Goal: Task Accomplishment & Management: Manage account settings

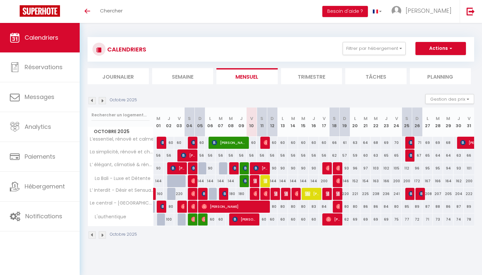
click at [256, 182] on img at bounding box center [256, 181] width 5 height 5
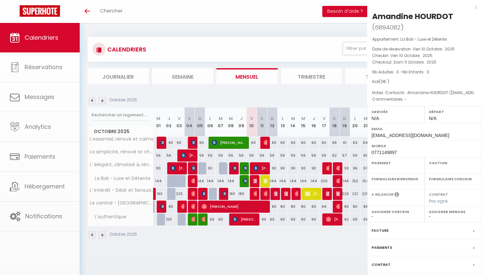
select select "OK"
select select "KO"
select select "0"
select select "1"
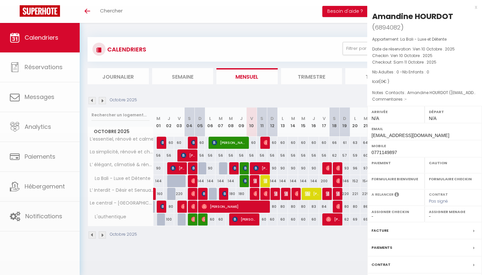
select select
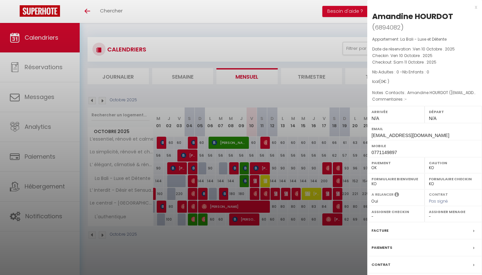
click at [258, 168] on div at bounding box center [241, 137] width 482 height 275
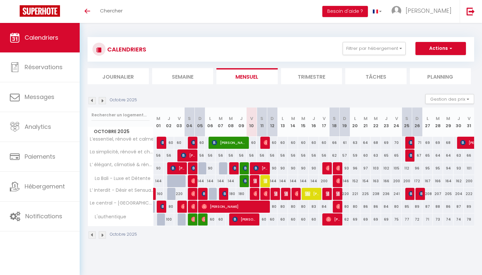
click at [258, 168] on img at bounding box center [256, 168] width 5 height 5
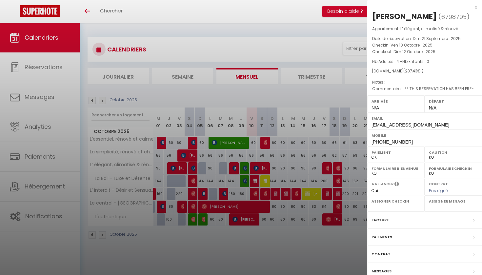
click at [256, 196] on div at bounding box center [241, 137] width 482 height 275
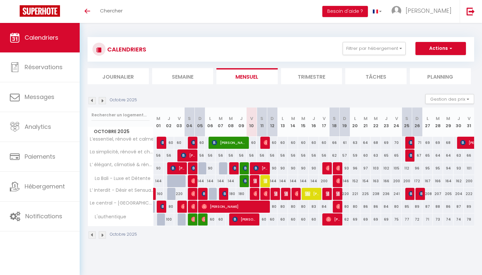
click at [256, 196] on img at bounding box center [256, 193] width 5 height 5
select select "OK"
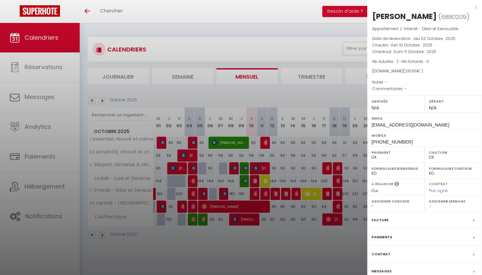
click at [277, 250] on div at bounding box center [241, 137] width 482 height 275
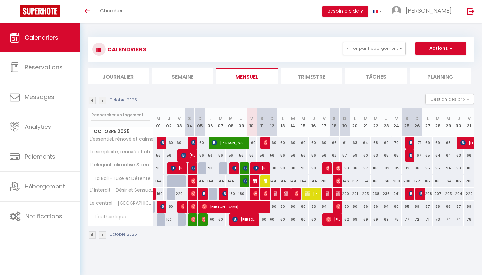
click at [273, 238] on div "Octobre 2025" at bounding box center [281, 235] width 387 height 19
click at [101, 100] on img at bounding box center [102, 100] width 7 height 7
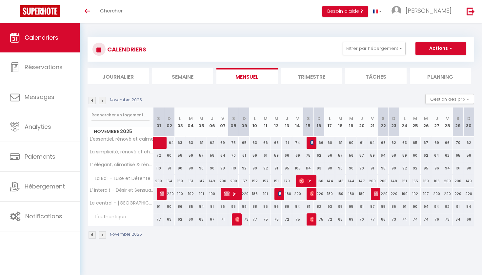
click at [163, 145] on span at bounding box center [167, 143] width 15 height 12
select select "KO"
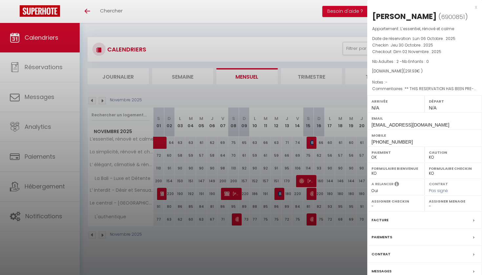
click at [419, 238] on div "Paiements" at bounding box center [425, 237] width 115 height 17
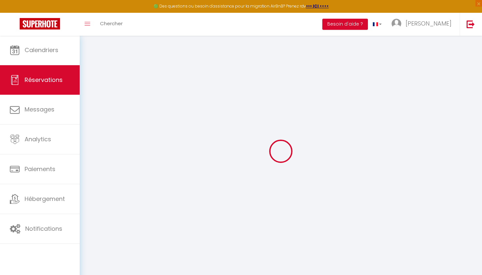
select select
checkbox input "false"
select select
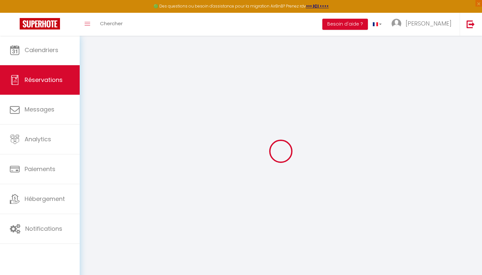
checkbox input "false"
type textarea "** THIS RESERVATION HAS BEEN PRE-PAID ** BOOKING NOTE : Payment charge is EUR 4…"
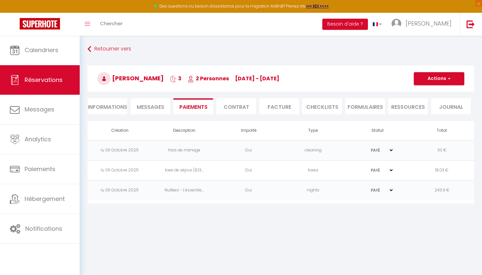
click at [287, 107] on li "Facture" at bounding box center [280, 106] width 40 height 16
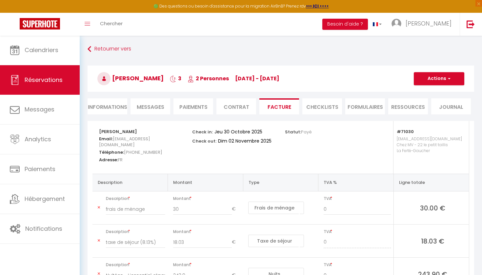
click at [327, 103] on li "CHECKLISTS" at bounding box center [323, 106] width 40 height 16
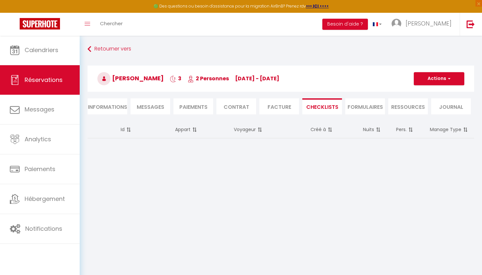
click at [239, 104] on li "Contrat" at bounding box center [237, 106] width 40 height 16
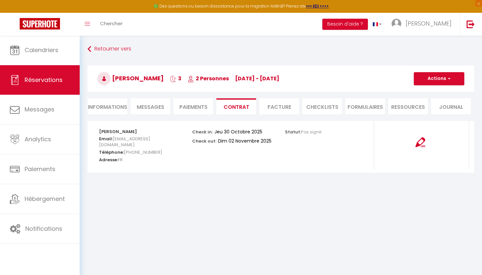
click at [373, 107] on li "FORMULAIRES" at bounding box center [366, 106] width 40 height 16
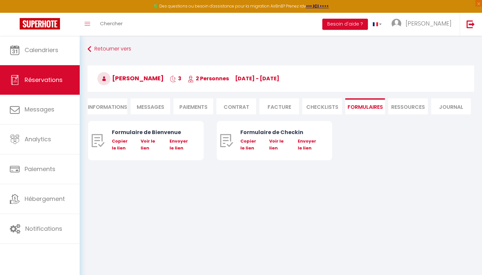
click at [229, 107] on li "Contrat" at bounding box center [237, 106] width 40 height 16
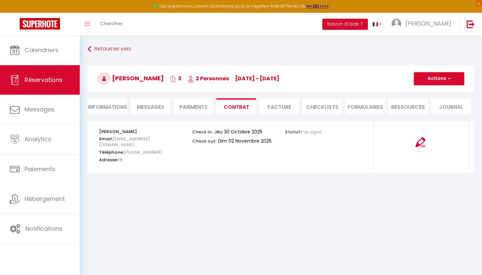
click at [190, 108] on li "Paiements" at bounding box center [194, 106] width 40 height 16
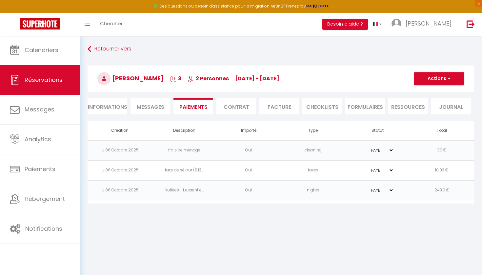
click at [138, 107] on span "Messages" at bounding box center [151, 107] width 28 height 8
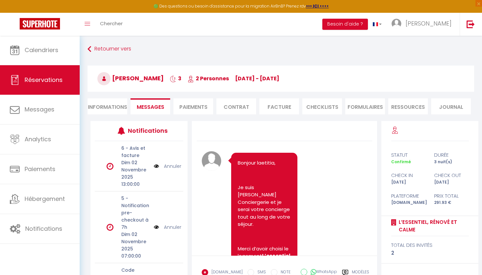
click at [205, 106] on li "Paiements" at bounding box center [194, 106] width 40 height 16
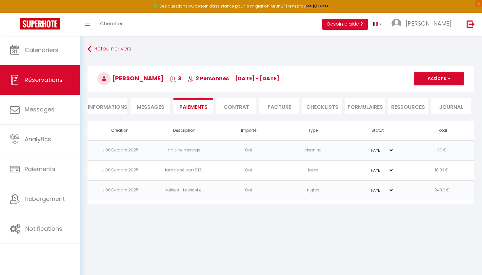
click at [158, 105] on span "Messages" at bounding box center [151, 107] width 28 height 8
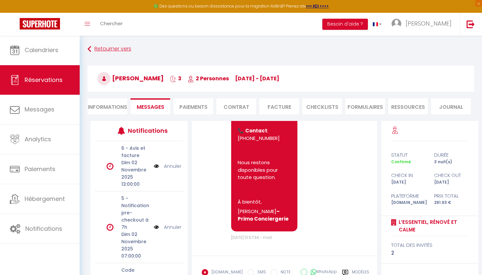
click at [107, 55] on link "Retourner vers" at bounding box center [281, 49] width 387 height 12
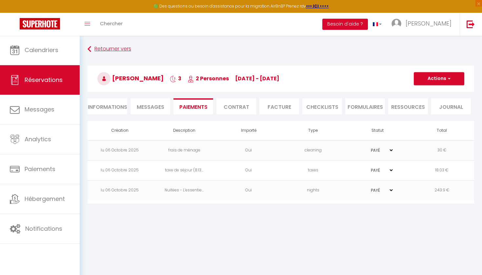
click at [108, 45] on link "Retourner vers" at bounding box center [281, 49] width 387 height 12
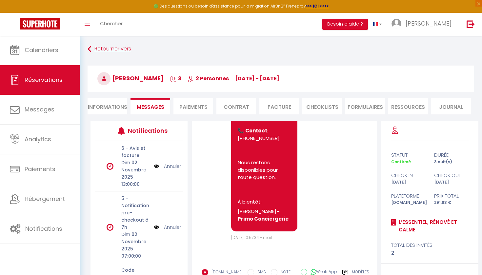
click at [108, 46] on link "Retourner vers" at bounding box center [281, 49] width 387 height 12
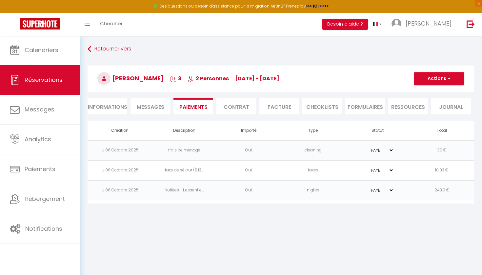
click at [108, 46] on link "Retourner vers" at bounding box center [281, 49] width 387 height 12
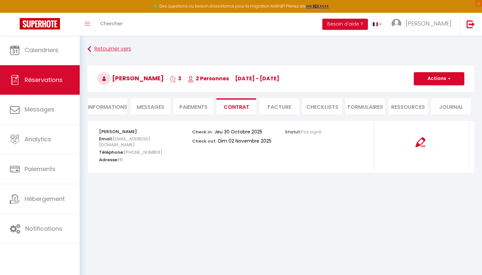
click at [113, 52] on link "Retourner vers" at bounding box center [281, 49] width 387 height 12
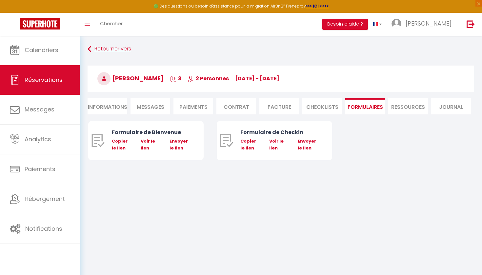
click at [113, 52] on link "Retourner vers" at bounding box center [281, 49] width 387 height 12
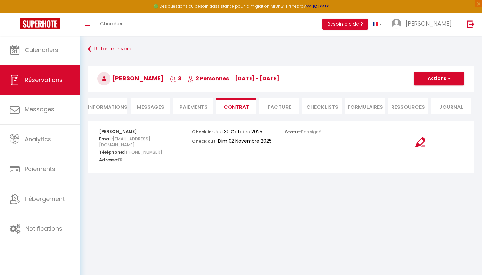
click at [113, 52] on link "Retourner vers" at bounding box center [281, 49] width 387 height 12
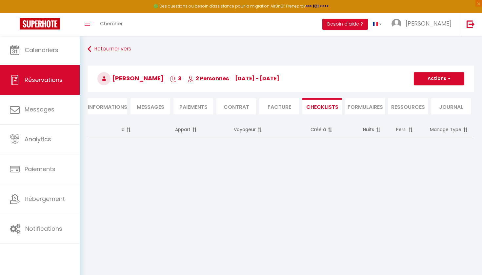
click at [113, 52] on link "Retourner vers" at bounding box center [281, 49] width 387 height 12
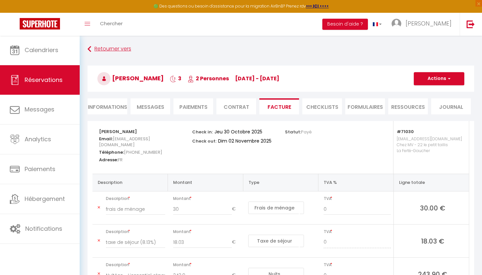
click at [113, 52] on link "Retourner vers" at bounding box center [281, 49] width 387 height 12
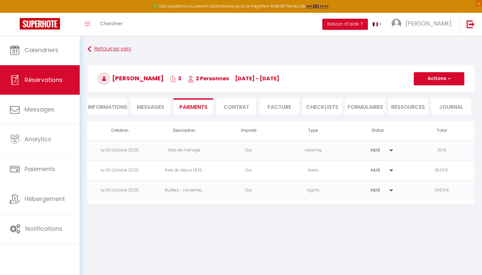
click at [113, 52] on link "Retourner vers" at bounding box center [281, 49] width 387 height 12
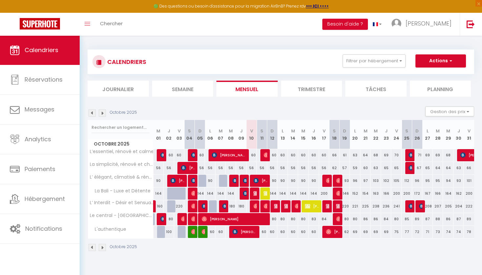
click at [103, 113] on img at bounding box center [102, 113] width 7 height 7
select select
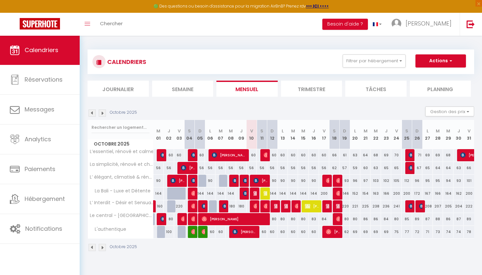
select select
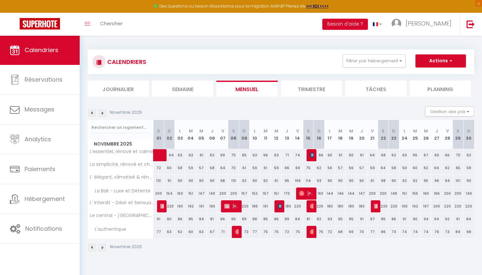
click at [163, 208] on img at bounding box center [162, 206] width 5 height 5
select select "OK"
select select "KO"
select select "1"
select select "0"
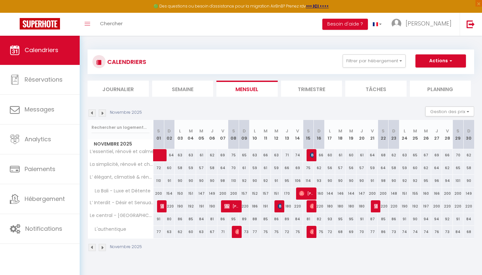
select select "1"
select select
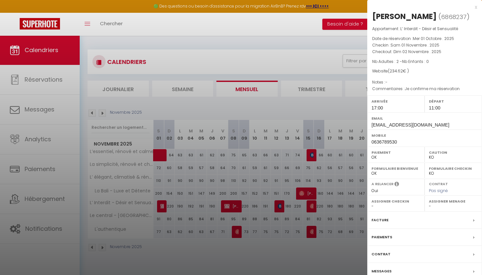
click at [255, 190] on div at bounding box center [241, 137] width 482 height 275
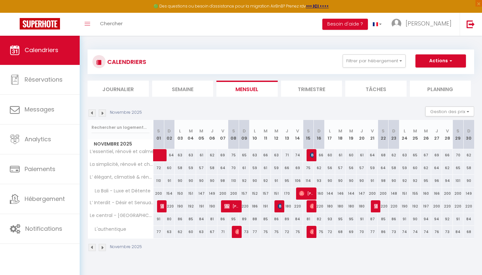
click at [192, 90] on li "Semaine" at bounding box center [182, 89] width 61 height 16
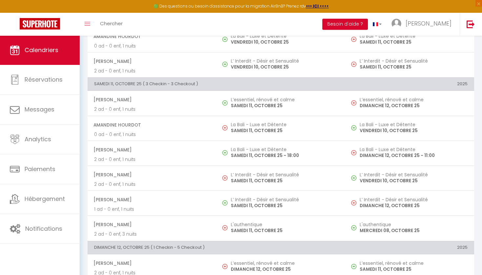
scroll to position [512, 0]
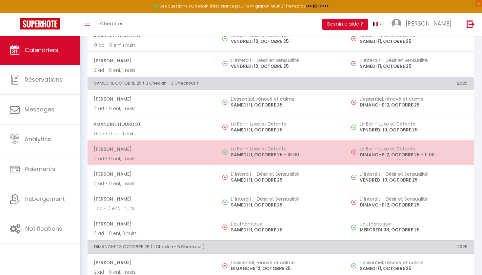
click at [321, 147] on h5 "La Bali - Luxe et Détente" at bounding box center [285, 148] width 108 height 5
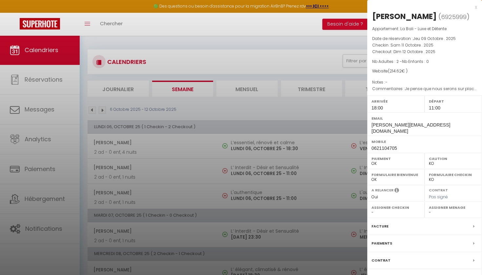
scroll to position [0, 0]
click at [204, 53] on div at bounding box center [241, 137] width 482 height 275
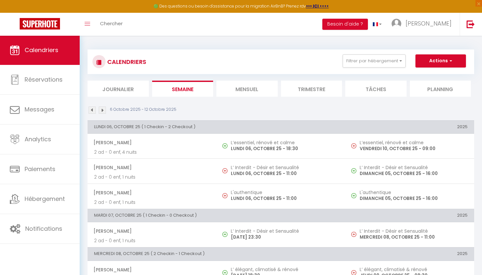
click at [100, 109] on img at bounding box center [102, 110] width 7 height 7
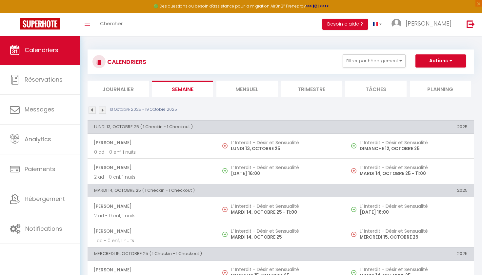
click at [102, 112] on img at bounding box center [102, 110] width 7 height 7
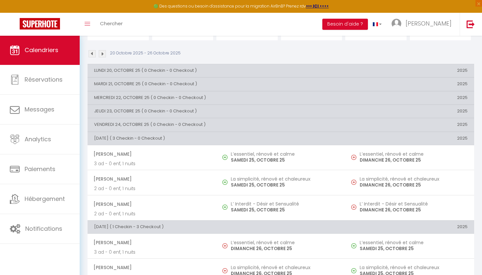
scroll to position [53, 0]
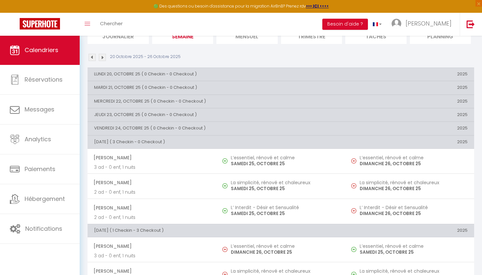
click at [104, 57] on img at bounding box center [102, 57] width 7 height 7
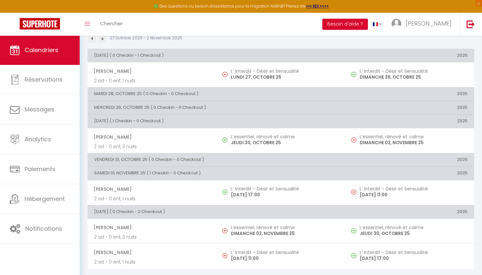
scroll to position [71, 0]
click at [103, 40] on img at bounding box center [102, 39] width 7 height 7
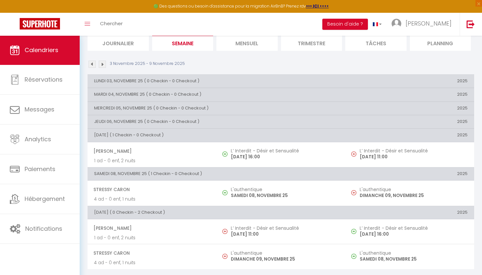
scroll to position [46, 0]
click at [103, 66] on img at bounding box center [102, 64] width 7 height 7
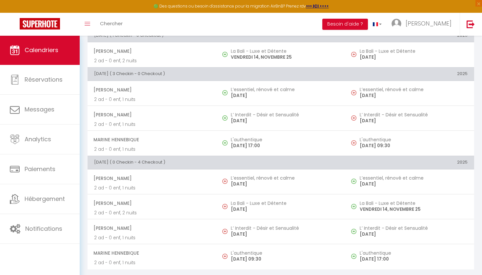
scroll to position [196, 0]
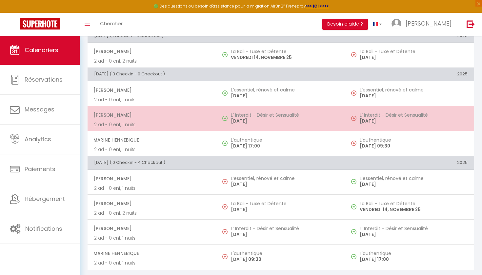
click at [186, 114] on span "[PERSON_NAME]" at bounding box center [152, 115] width 117 height 12
select select "OK"
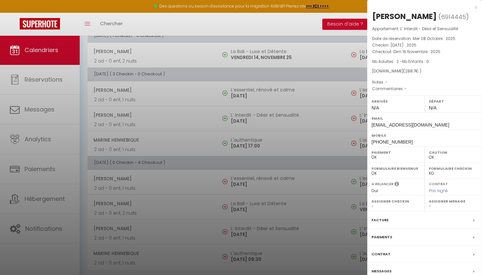
click at [433, 111] on span "N/A" at bounding box center [433, 107] width 8 height 5
click at [224, 229] on div at bounding box center [241, 137] width 482 height 275
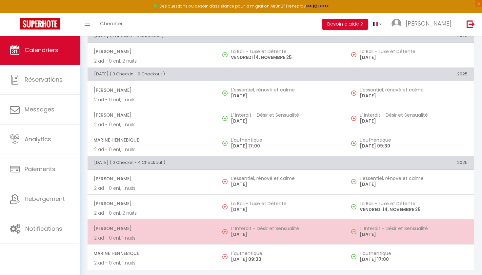
click at [433, 233] on p "[DATE]" at bounding box center [414, 234] width 108 height 7
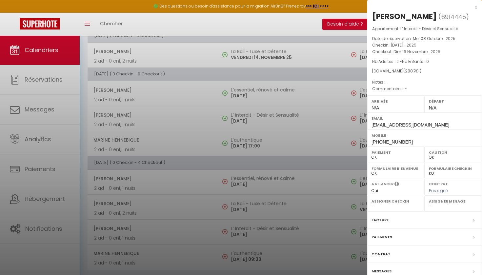
click at [333, 233] on div at bounding box center [241, 137] width 482 height 275
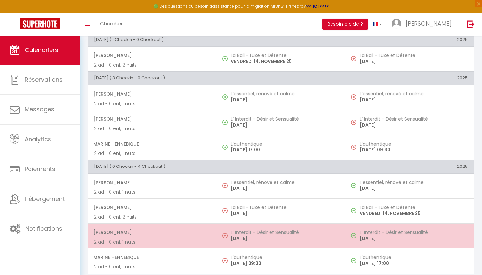
scroll to position [191, 0]
click at [448, 236] on p "[DATE]" at bounding box center [414, 239] width 108 height 7
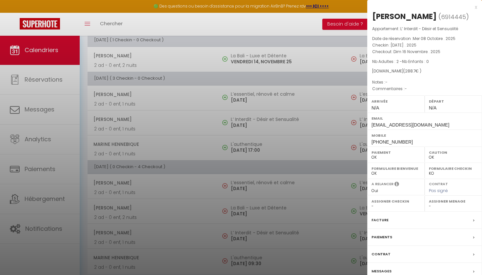
click at [445, 205] on label "Assigner Menage" at bounding box center [453, 201] width 49 height 7
click at [416, 263] on div "Contrat" at bounding box center [425, 254] width 115 height 17
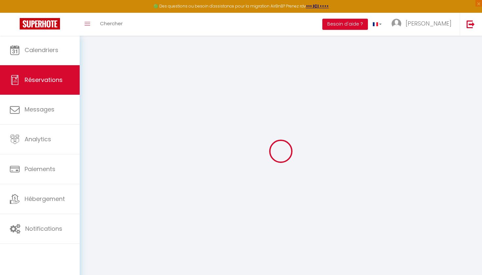
select select
checkbox input "false"
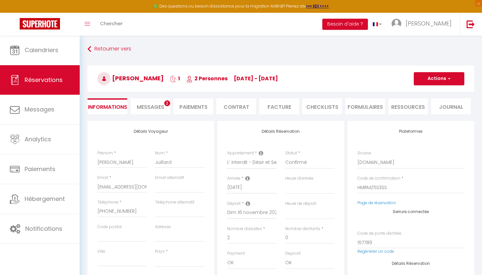
select select
checkbox input "false"
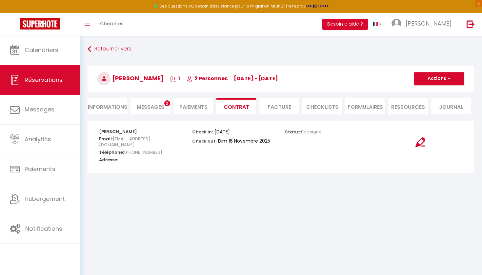
click at [422, 143] on img at bounding box center [421, 143] width 10 height 10
click at [109, 110] on li "Informations" at bounding box center [108, 106] width 40 height 16
select select
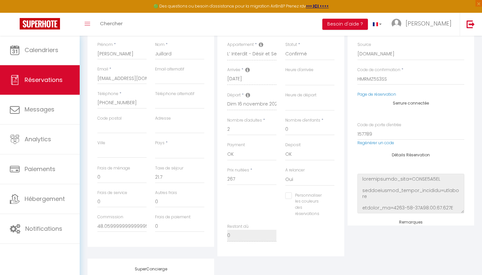
scroll to position [110, 0]
select select "14:00"
select select
checkbox input "false"
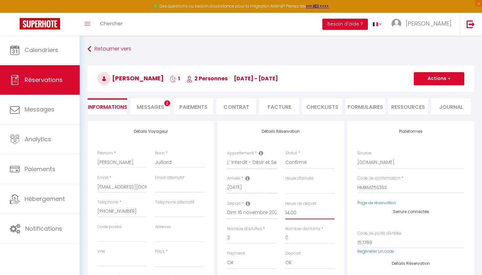
scroll to position [0, 0]
click at [430, 80] on button "Actions" at bounding box center [439, 78] width 51 height 13
click at [426, 95] on link "Enregistrer" at bounding box center [433, 93] width 52 height 9
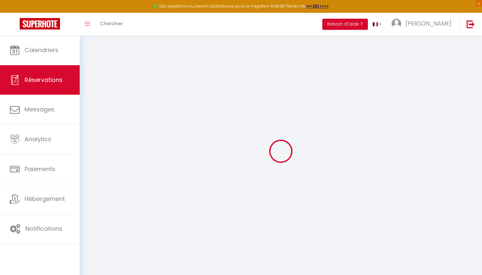
select select "not_cancelled"
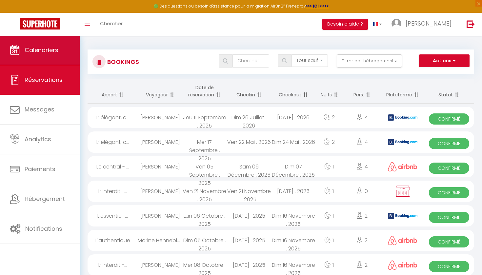
click at [49, 46] on span "Calendriers" at bounding box center [42, 50] width 34 height 8
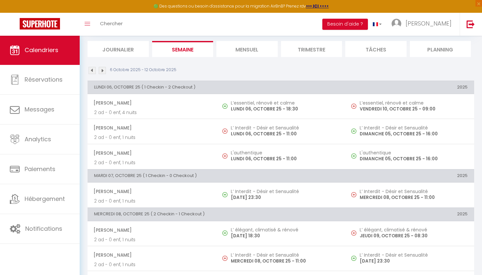
scroll to position [42, 0]
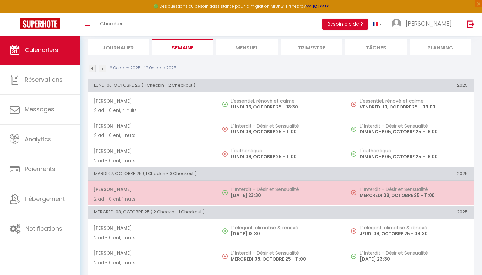
click at [441, 190] on h5 "L’ Interdit - Désir et Sensualité" at bounding box center [414, 189] width 108 height 5
select select "OK"
select select "KO"
select select "1"
select select "0"
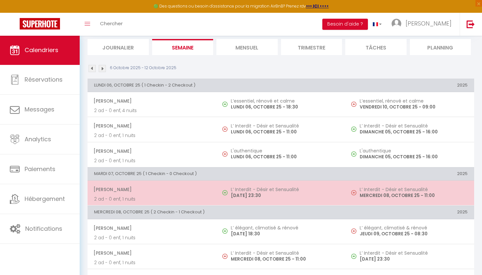
select select "1"
select select
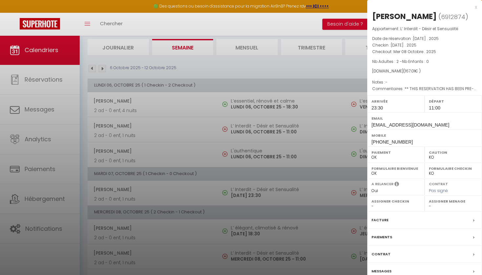
click at [433, 104] on label "Départ" at bounding box center [453, 101] width 49 height 7
click at [396, 266] on div "Messages" at bounding box center [425, 271] width 115 height 17
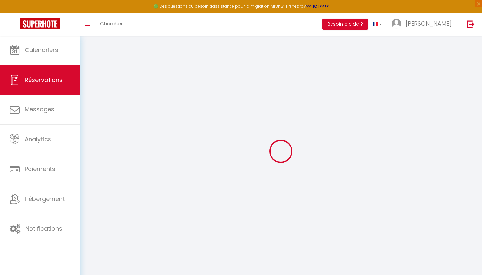
select select
checkbox input "false"
type textarea "** THIS RESERVATION HAS BEEN PRE-PAID ** BOOKING NOTE : Payment charge is EUR 2…"
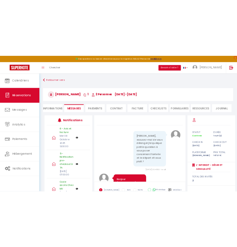
scroll to position [2765, 0]
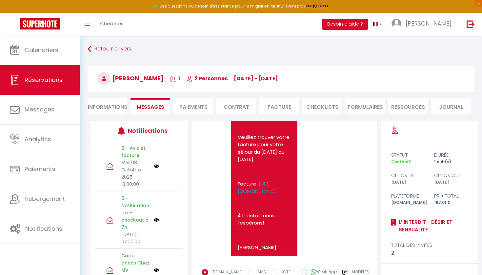
click at [113, 105] on li "Informations" at bounding box center [108, 106] width 40 height 16
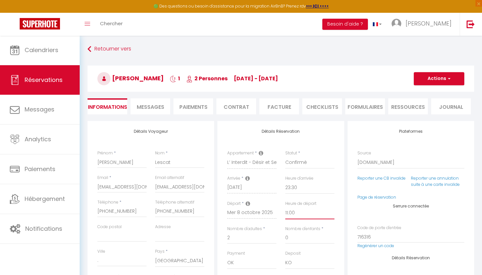
select select "14:00"
checkbox input "false"
click at [439, 80] on button "Actions" at bounding box center [439, 78] width 51 height 13
click at [432, 92] on link "Enregistrer" at bounding box center [433, 93] width 52 height 9
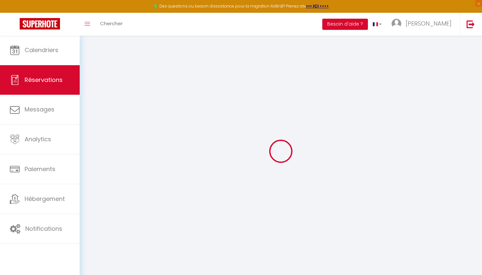
select select "not_cancelled"
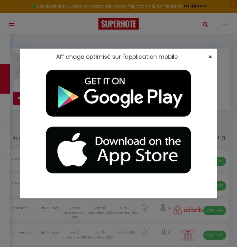
click at [210, 58] on span "×" at bounding box center [210, 57] width 4 height 8
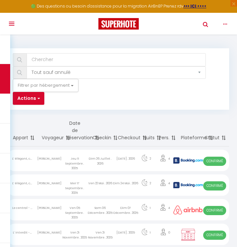
click at [12, 22] on button "Toggle navigation" at bounding box center [11, 24] width 14 height 22
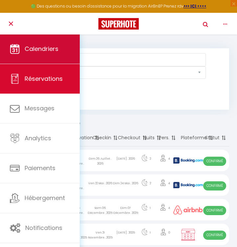
click at [53, 53] on span "Calendriers" at bounding box center [42, 49] width 34 height 8
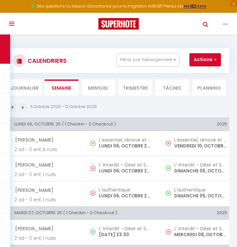
click at [105, 85] on li "Mensuel" at bounding box center [98, 87] width 33 height 16
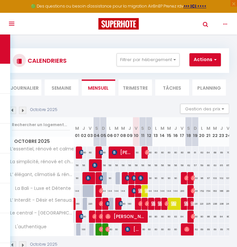
click at [132, 193] on span at bounding box center [133, 190] width 5 height 12
type input "144"
type input "Jeu 09 Octobre 2025"
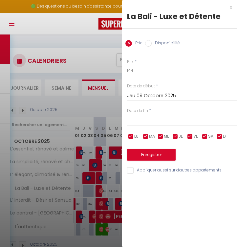
click at [232, 8] on div "x La Bali - Luxe et Détente Prix Disponibilité Prix * 144 Statut * Disponible I…" at bounding box center [179, 90] width 115 height 181
click at [231, 8] on div "x" at bounding box center [177, 7] width 110 height 8
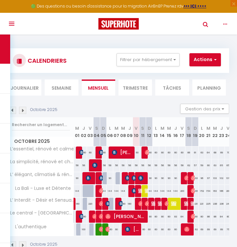
click at [132, 190] on span at bounding box center [133, 190] width 5 height 12
type input "144"
type input "Jeu 09 Octobre 2025"
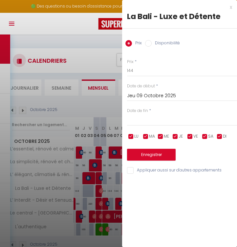
click at [230, 8] on div "x" at bounding box center [177, 7] width 110 height 8
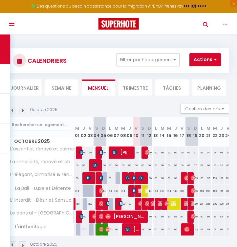
click at [132, 188] on span at bounding box center [133, 190] width 5 height 12
type input "144"
type input "Jeu 09 Octobre 2025"
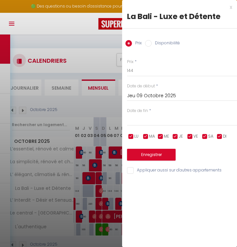
click at [231, 8] on div "x" at bounding box center [177, 7] width 110 height 8
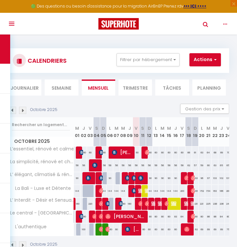
click at [138, 192] on span at bounding box center [139, 190] width 5 height 12
type input "200"
type input "Ven 10 Octobre 2025"
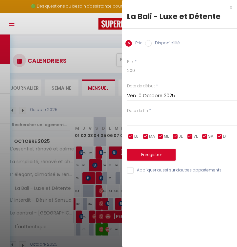
click at [233, 7] on div "x La Bali - Luxe et Détente Prix Disponibilité Prix * 200 Statut * Disponible I…" at bounding box center [179, 90] width 115 height 181
click at [231, 7] on div "x" at bounding box center [177, 7] width 110 height 8
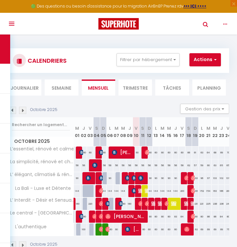
click at [64, 88] on li "Semaine" at bounding box center [61, 87] width 33 height 16
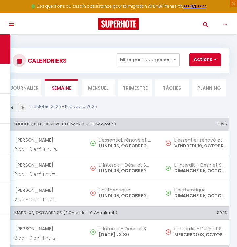
click at [13, 105] on img at bounding box center [12, 107] width 7 height 7
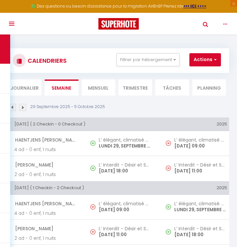
click at [98, 91] on li "Mensuel" at bounding box center [98, 87] width 33 height 16
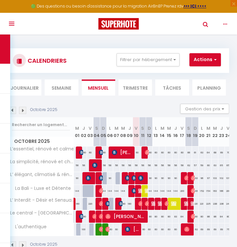
click at [65, 84] on li "Semaine" at bounding box center [61, 87] width 33 height 16
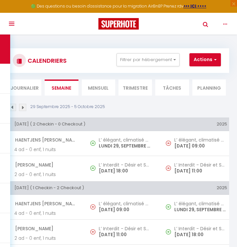
click at [20, 108] on img at bounding box center [22, 107] width 7 height 7
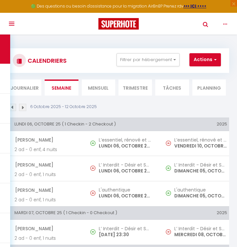
click at [22, 108] on img at bounding box center [22, 107] width 7 height 7
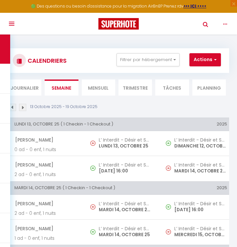
click at [24, 107] on img at bounding box center [22, 107] width 7 height 7
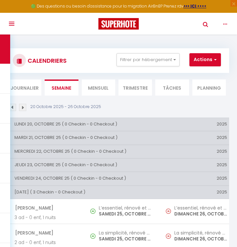
click at [23, 108] on img at bounding box center [22, 107] width 7 height 7
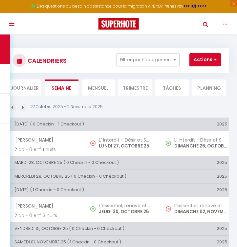
click at [24, 107] on img at bounding box center [22, 107] width 7 height 7
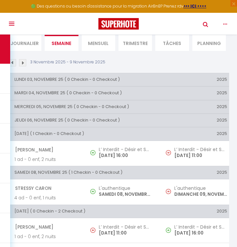
scroll to position [35, 0]
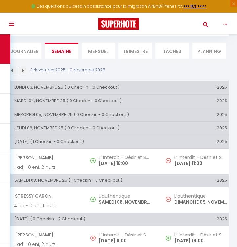
click at [25, 69] on img at bounding box center [22, 70] width 7 height 7
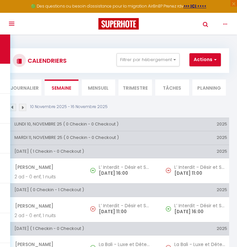
scroll to position [0, 0]
click at [26, 109] on div "10 Novembre 2025 - 16 Novembre 2025" at bounding box center [59, 107] width 102 height 7
click at [24, 107] on img at bounding box center [22, 107] width 7 height 7
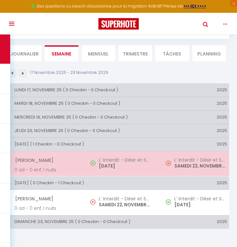
scroll to position [34, 0]
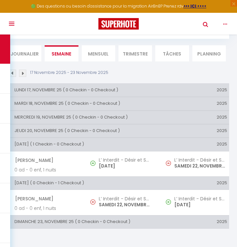
click at [205, 24] on link "Toggle Search" at bounding box center [205, 31] width 15 height 23
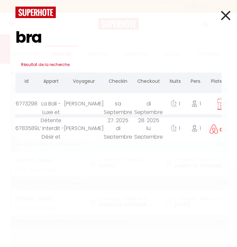
drag, startPoint x: 48, startPoint y: 38, endPoint x: 17, endPoint y: 35, distance: 31.3
click at [17, 35] on input "bra" at bounding box center [118, 37] width 206 height 39
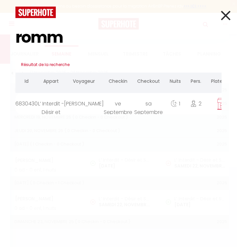
drag, startPoint x: 70, startPoint y: 38, endPoint x: 10, endPoint y: 34, distance: 60.2
click at [10, 34] on div "romm Résultat de la recherche Id Appart Voyageur Checkin Checkout Nuits Pers. P…" at bounding box center [118, 123] width 237 height 247
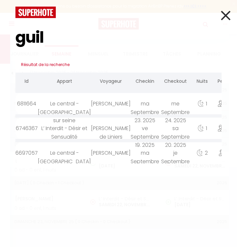
drag, startPoint x: 58, startPoint y: 38, endPoint x: 5, endPoint y: 37, distance: 52.8
click at [5, 37] on div "guil Résultat de la recherche Id Appart Voyageur Checkin Checkout Nuits Pers. P…" at bounding box center [118, 123] width 237 height 247
drag, startPoint x: 59, startPoint y: 35, endPoint x: 16, endPoint y: 34, distance: 42.7
click at [16, 34] on input "guil" at bounding box center [118, 37] width 206 height 39
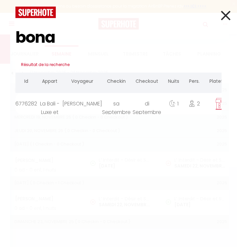
drag, startPoint x: 69, startPoint y: 36, endPoint x: -2, endPoint y: 34, distance: 71.2
click at [0, 34] on html "🟢 Des questions ou besoin d'assistance pour la migration AirBnB? Prenez rdv >>>…" at bounding box center [118, 89] width 237 height 247
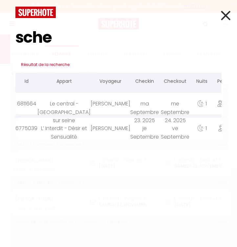
drag, startPoint x: 64, startPoint y: 37, endPoint x: -2, endPoint y: 38, distance: 66.6
click at [0, 38] on html "🟢 Des questions ou besoin d'assistance pour la migration AirBnB? Prenez rdv >>>…" at bounding box center [118, 89] width 237 height 247
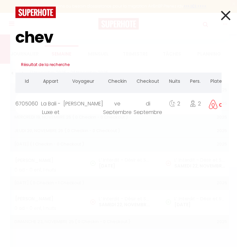
drag, startPoint x: 77, startPoint y: 34, endPoint x: 11, endPoint y: 32, distance: 66.7
click at [11, 32] on div "chev" at bounding box center [119, 37] width 216 height 39
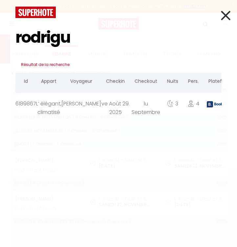
drag, startPoint x: 80, startPoint y: 42, endPoint x: 6, endPoint y: 41, distance: 73.5
click at [6, 42] on div "rodrigu Résultat de la recherche Id Appart Voyageur Checkin Checkout Nuits Pers…" at bounding box center [118, 123] width 237 height 247
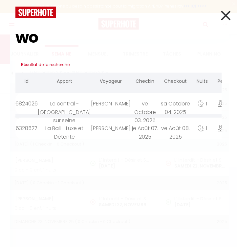
type input "w"
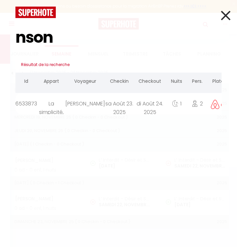
drag, startPoint x: 82, startPoint y: 36, endPoint x: 9, endPoint y: 37, distance: 73.5
click at [9, 37] on div "nson Résultat de la recherche Id Appart Voyageur Checkin Checkout Nuits Pers. P…" at bounding box center [118, 123] width 237 height 247
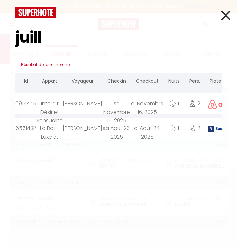
drag, startPoint x: 53, startPoint y: 37, endPoint x: 14, endPoint y: 37, distance: 38.7
click at [14, 37] on div "juill" at bounding box center [119, 37] width 216 height 39
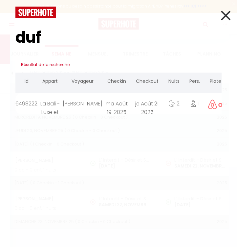
drag, startPoint x: 54, startPoint y: 37, endPoint x: 9, endPoint y: 35, distance: 45.3
click at [9, 35] on div "duf Résultat de la recherche Id Appart Voyageur Checkin Checkout Nuits Pers. Pl…" at bounding box center [118, 123] width 237 height 247
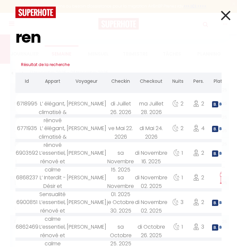
scroll to position [0, 0]
drag, startPoint x: 49, startPoint y: 38, endPoint x: 6, endPoint y: 38, distance: 43.0
click at [6, 38] on div "ren Résultat de la recherche Id Appart Voyageur Checkin Checkout Nuits Pers. Pl…" at bounding box center [118, 123] width 237 height 247
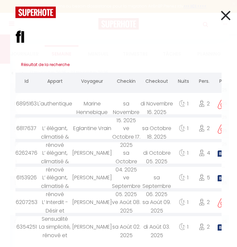
type input "f"
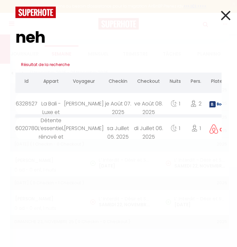
type input "neha"
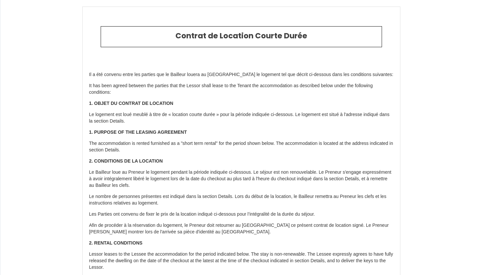
select select
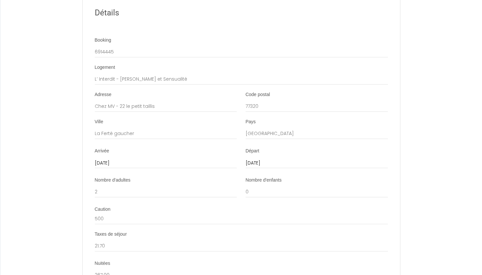
scroll to position [765, 0]
click at [266, 160] on input "16 Sun November 2025" at bounding box center [317, 164] width 142 height 9
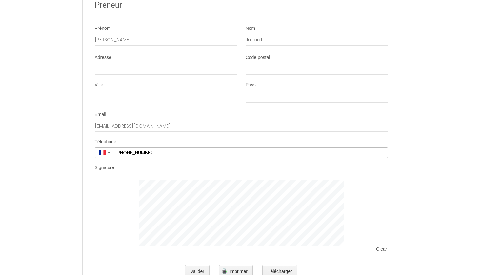
scroll to position [1251, 0]
